Goal: Transaction & Acquisition: Purchase product/service

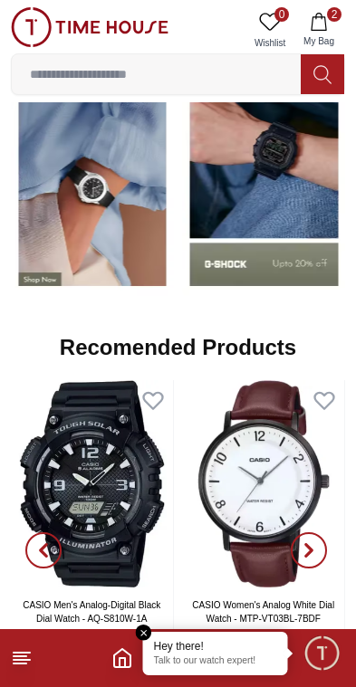
scroll to position [1749, 0]
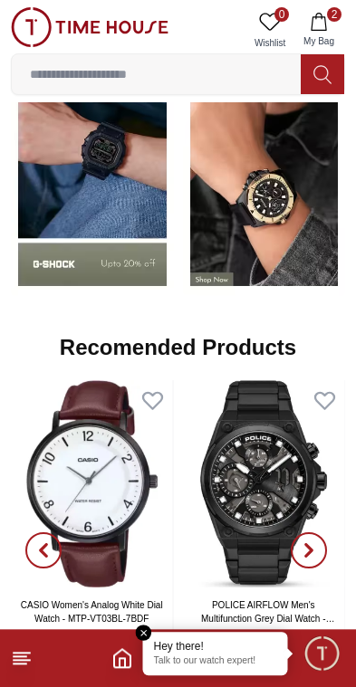
click at [26, 652] on line at bounding box center [22, 652] width 16 height 0
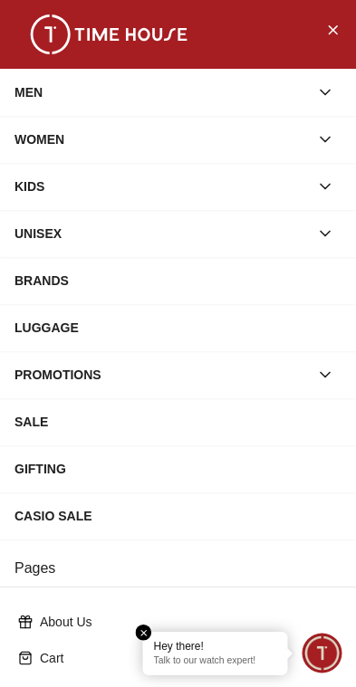
scroll to position [0, 0]
click at [318, 82] on button "button" at bounding box center [324, 92] width 33 height 33
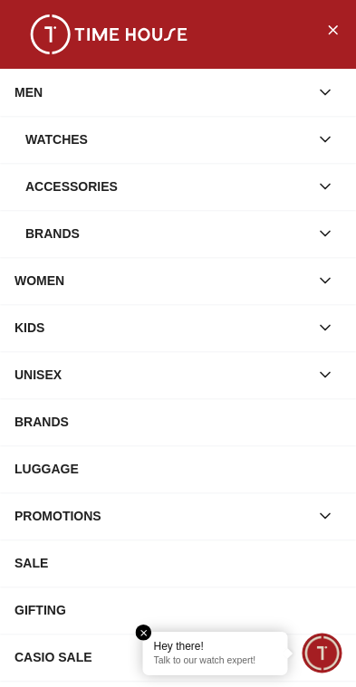
click at [301, 130] on div "Watches" at bounding box center [166, 139] width 283 height 33
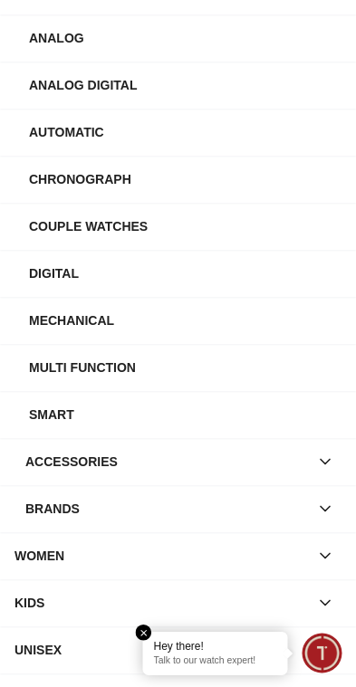
scroll to position [196, 0]
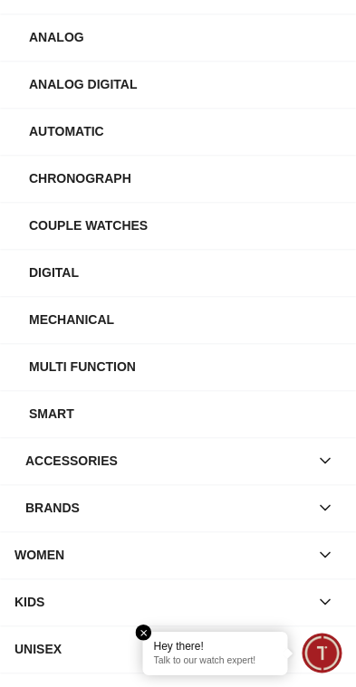
click at [67, 37] on div "Analog" at bounding box center [185, 37] width 312 height 33
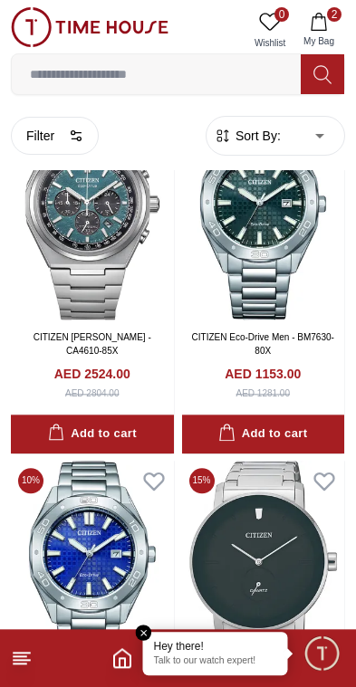
scroll to position [1305, 0]
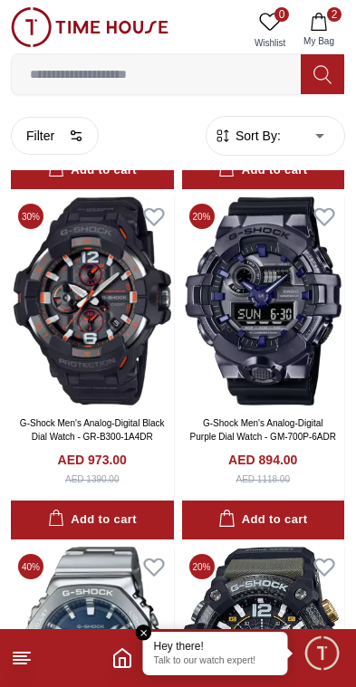
scroll to position [10153, 0]
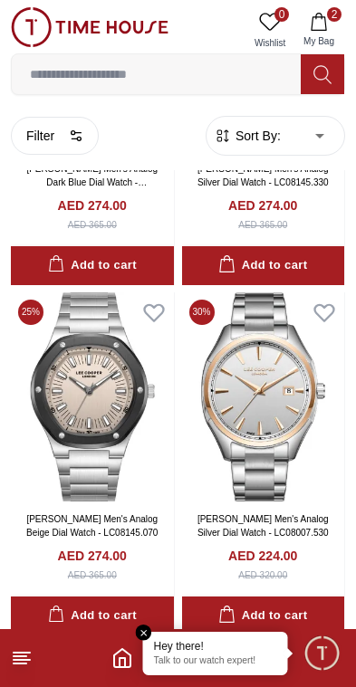
scroll to position [15303, 0]
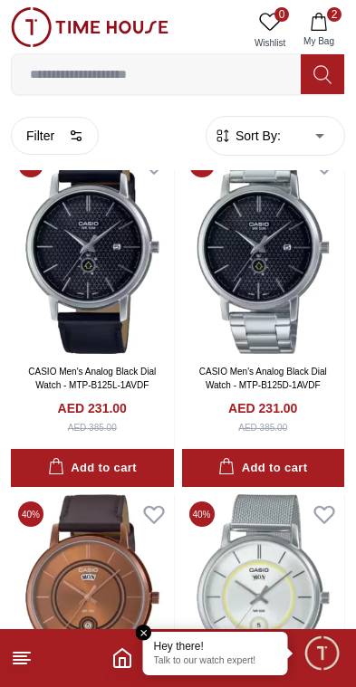
scroll to position [21748, 0]
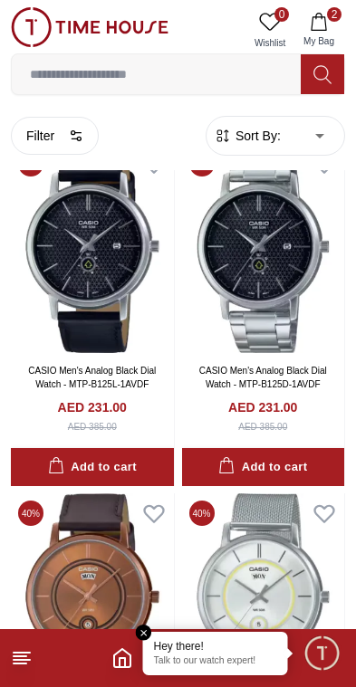
click at [146, 87] on input at bounding box center [156, 74] width 289 height 36
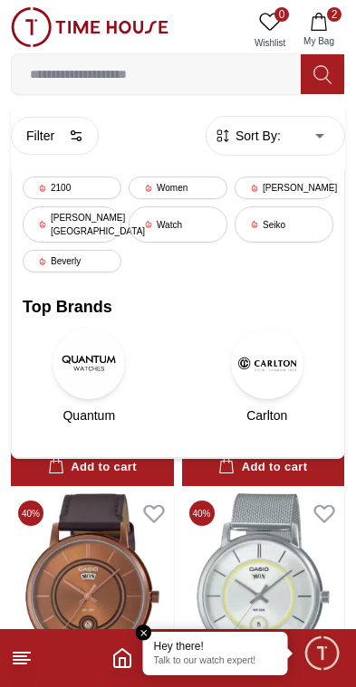
scroll to position [21658, 0]
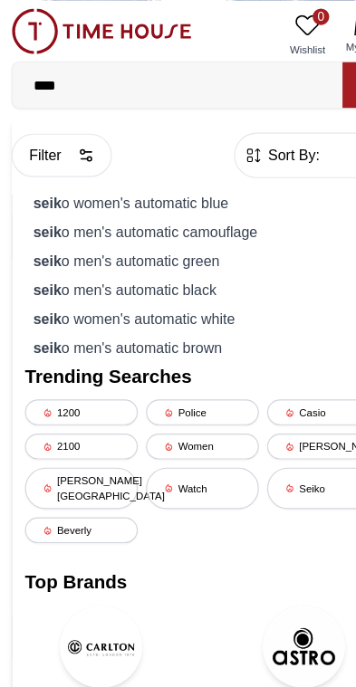
type input "*****"
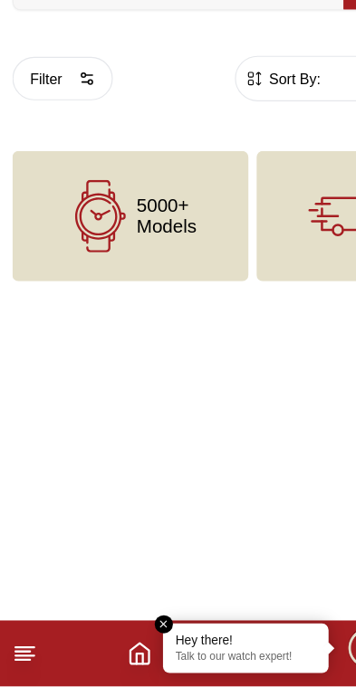
click at [20, 652] on line at bounding box center [22, 652] width 16 height 0
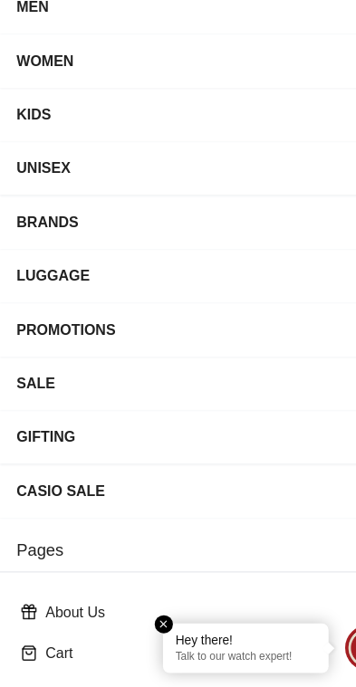
click at [15, 641] on div "Cart" at bounding box center [178, 657] width 334 height 33
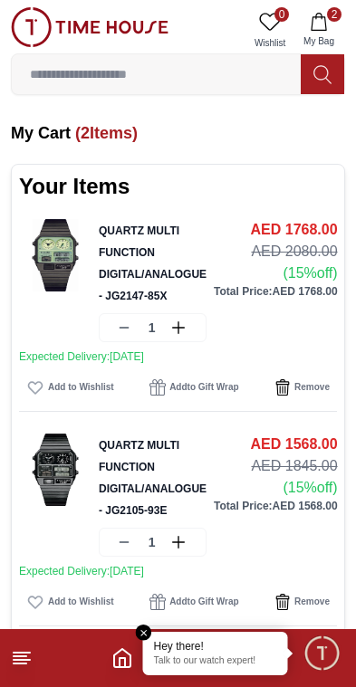
click at [193, 244] on div "QUARTZ MULTI FUNCTION DIGITAL/ANALOGUE - JG2147-85X 1" at bounding box center [153, 280] width 108 height 123
click at [135, 215] on div "Your Items QUARTZ MULTI FUNCTION DIGITAL/ANALOGUE - JG2147-85X 1 AED 1768.00 AE…" at bounding box center [178, 410] width 334 height 492
click at [128, 254] on link "QUARTZ MULTI FUNCTION DIGITAL/ANALOGUE - JG2147-85X" at bounding box center [153, 263] width 108 height 78
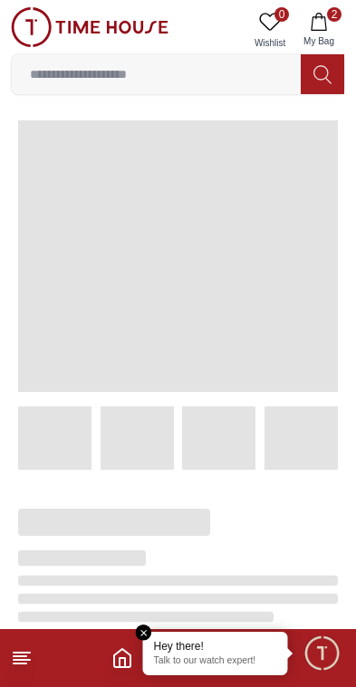
click at [162, 244] on span at bounding box center [177, 255] width 319 height 271
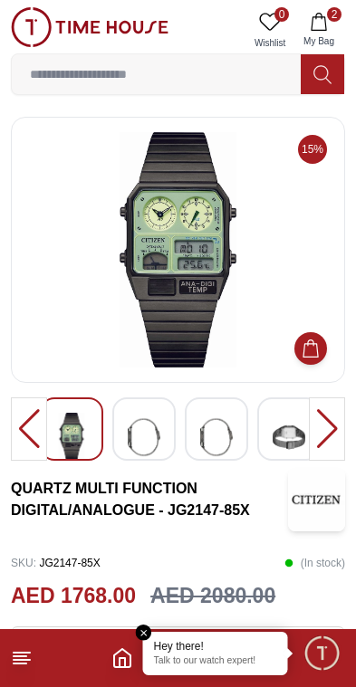
click at [332, 425] on div at bounding box center [326, 428] width 36 height 63
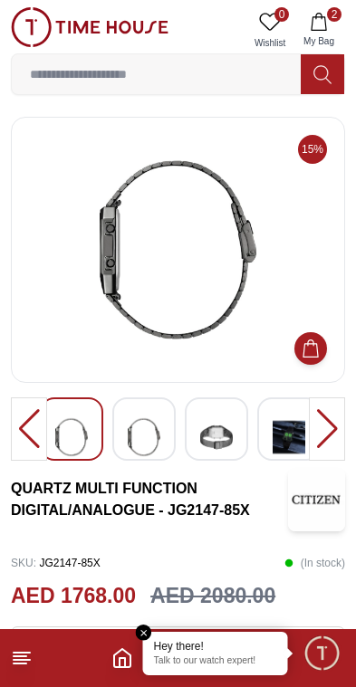
click at [312, 422] on div at bounding box center [326, 428] width 36 height 63
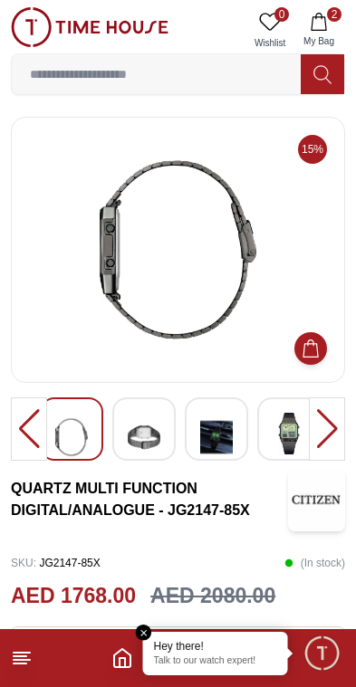
click at [326, 418] on div at bounding box center [326, 428] width 36 height 63
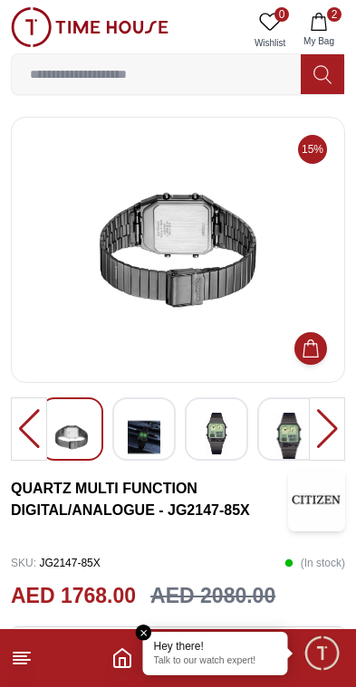
click at [313, 418] on div at bounding box center [326, 428] width 36 height 63
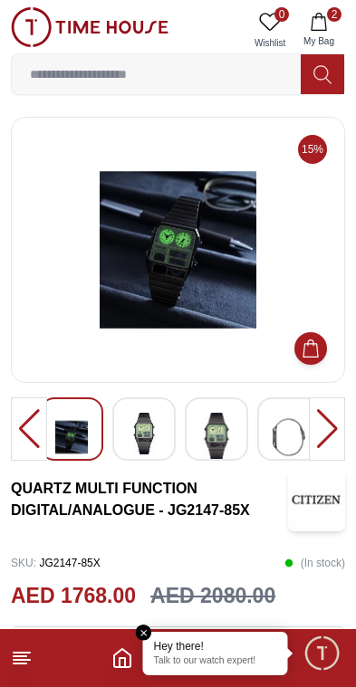
click at [320, 418] on div at bounding box center [326, 428] width 36 height 63
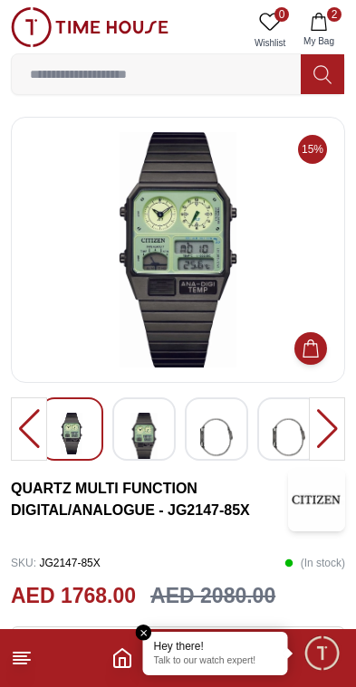
click at [321, 413] on div at bounding box center [326, 428] width 36 height 63
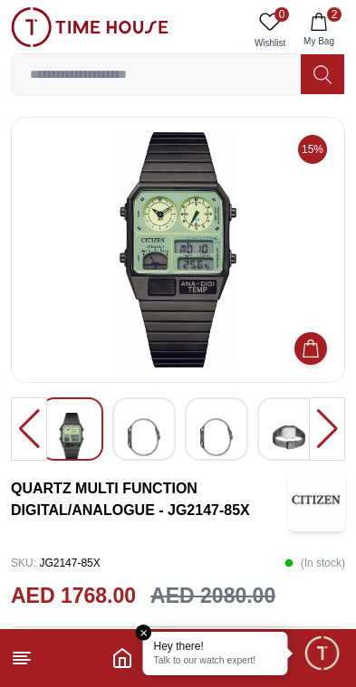
click at [313, 419] on div at bounding box center [326, 428] width 36 height 63
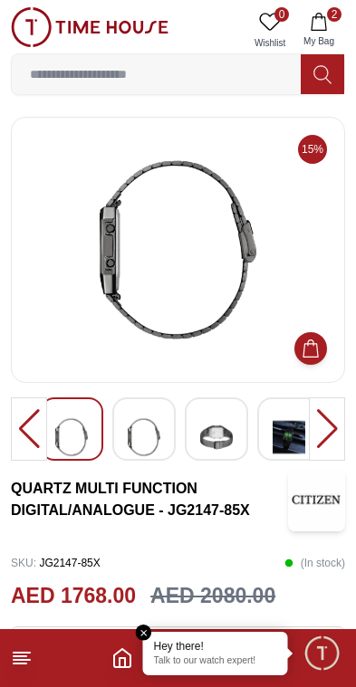
click at [323, 418] on div at bounding box center [326, 428] width 36 height 63
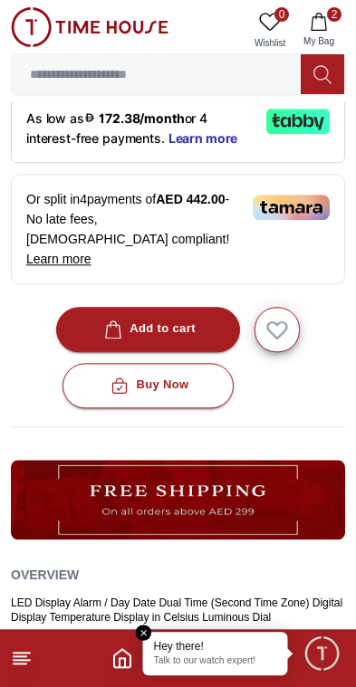
scroll to position [532, 0]
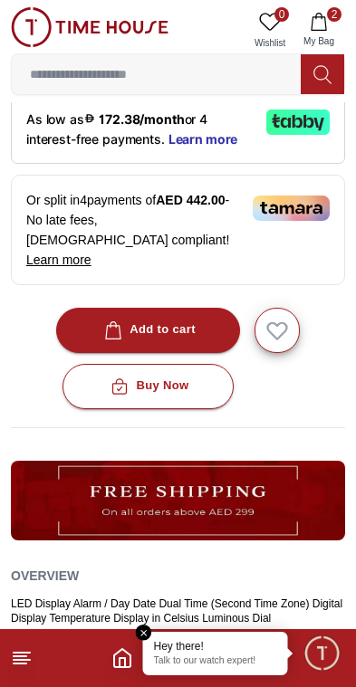
click at [328, 21] on button "2 My Bag" at bounding box center [318, 30] width 52 height 46
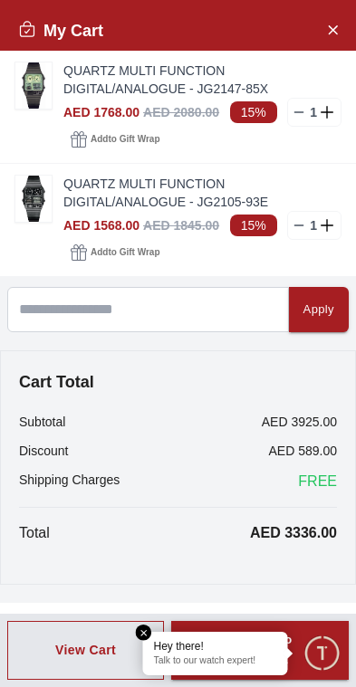
click at [42, 182] on img at bounding box center [33, 199] width 36 height 46
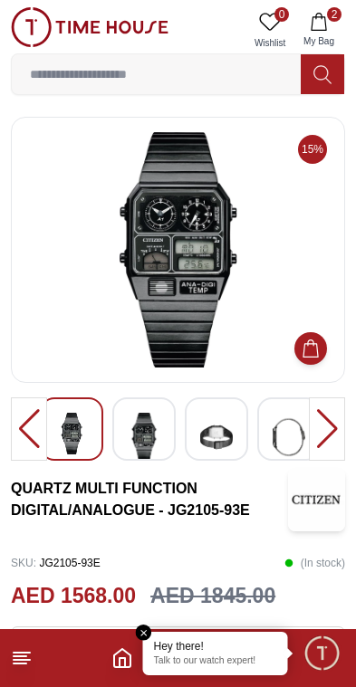
click at [325, 426] on div at bounding box center [326, 428] width 36 height 63
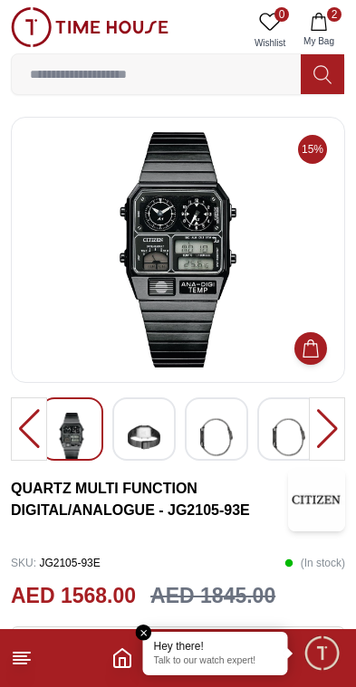
click at [318, 421] on div at bounding box center [326, 428] width 36 height 63
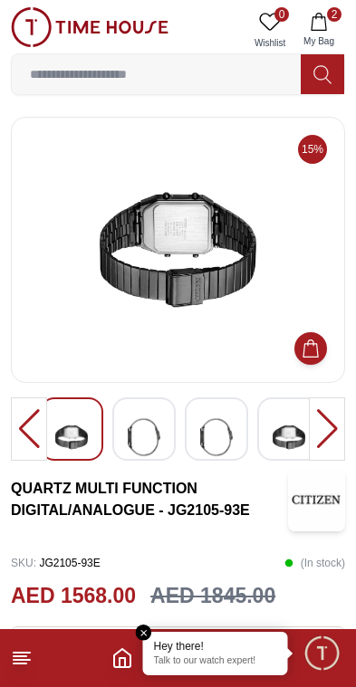
click at [308, 419] on div at bounding box center [326, 428] width 36 height 63
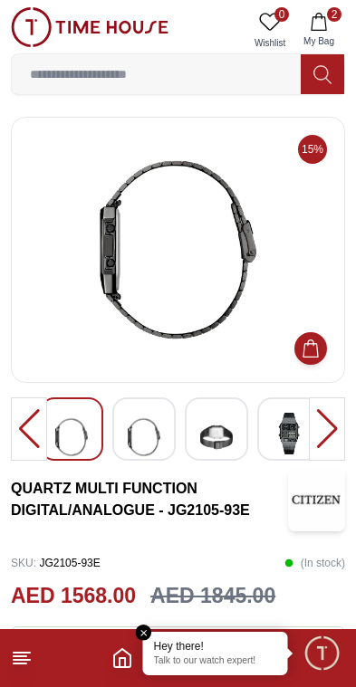
click at [302, 422] on img at bounding box center [288, 434] width 33 height 42
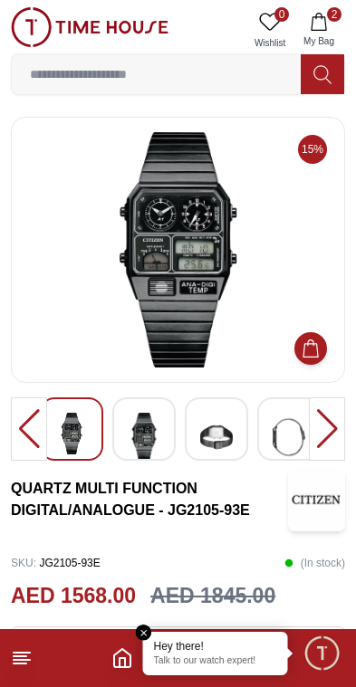
click at [323, 418] on div at bounding box center [326, 428] width 36 height 63
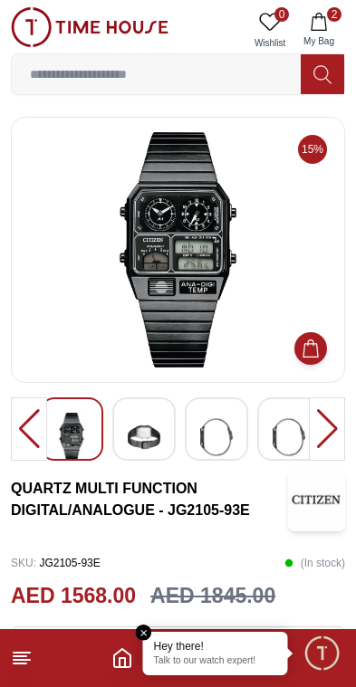
click at [317, 421] on div at bounding box center [326, 428] width 36 height 63
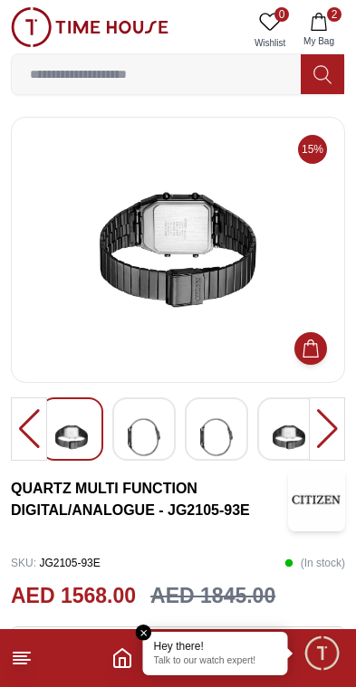
click at [301, 422] on img at bounding box center [288, 437] width 33 height 49
click at [322, 417] on div at bounding box center [326, 428] width 36 height 63
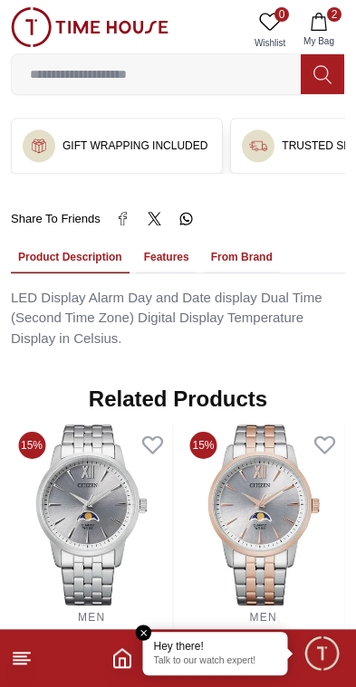
click at [14, 665] on icon at bounding box center [22, 658] width 22 height 22
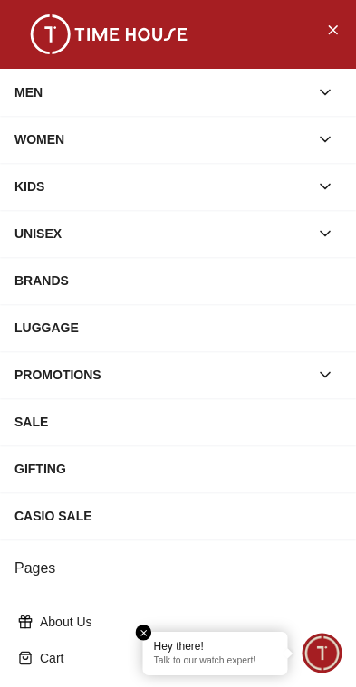
click at [301, 96] on div "MEN" at bounding box center [161, 92] width 294 height 33
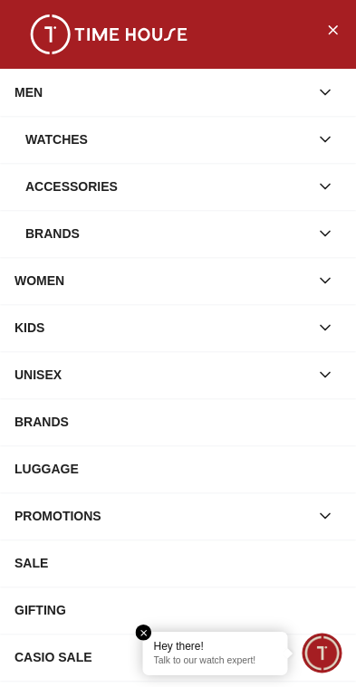
click at [261, 128] on div "Watches" at bounding box center [166, 139] width 283 height 33
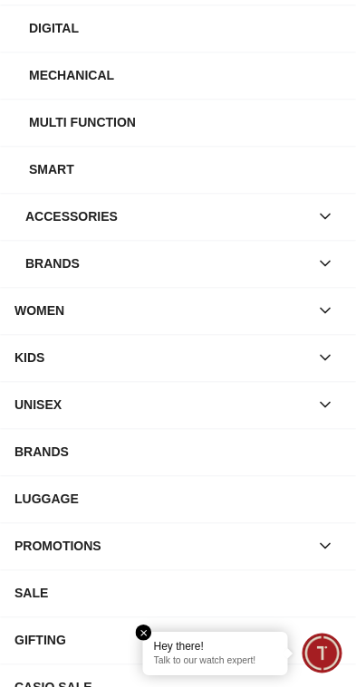
scroll to position [441, 0]
click at [227, 267] on div "Brands" at bounding box center [166, 263] width 283 height 33
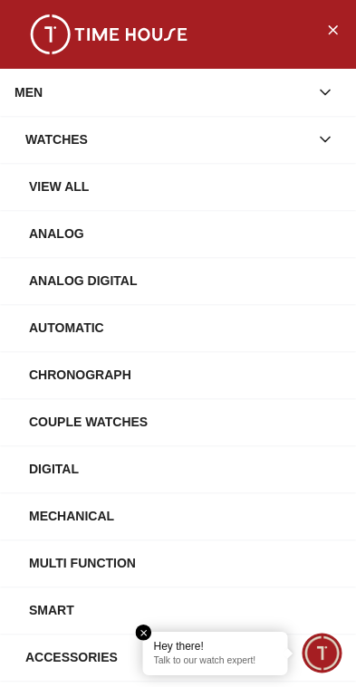
scroll to position [0, 0]
click at [52, 220] on div "Analog" at bounding box center [185, 233] width 312 height 33
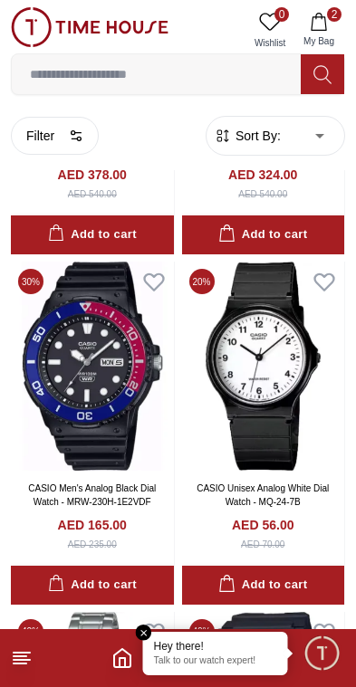
scroll to position [24429, 0]
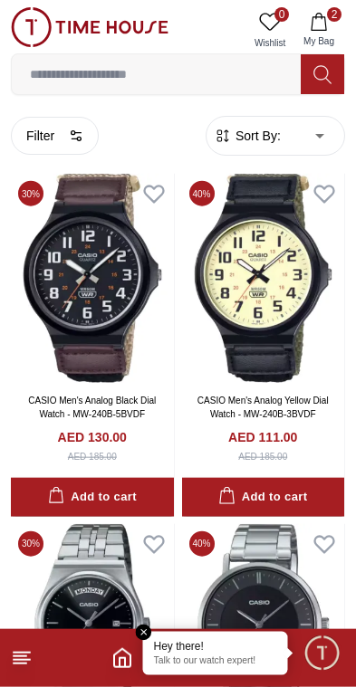
scroll to position [33124, 0]
